Goal: Task Accomplishment & Management: Manage account settings

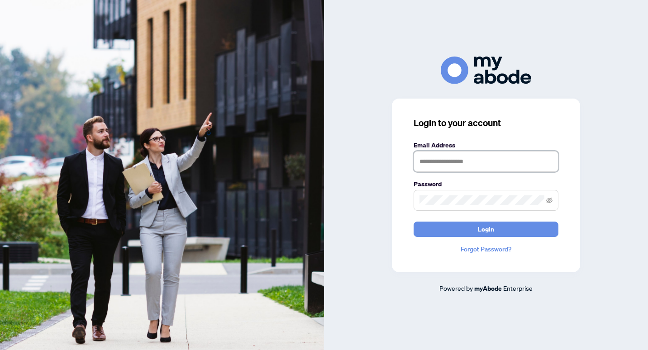
type input "**********"
click at [351, 94] on div "**********" at bounding box center [486, 175] width 324 height 237
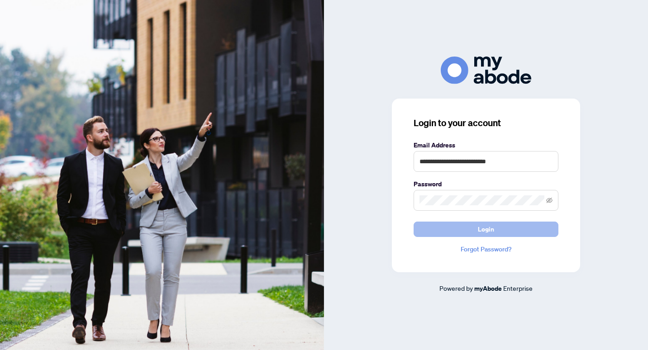
click at [434, 229] on button "Login" at bounding box center [486, 229] width 145 height 15
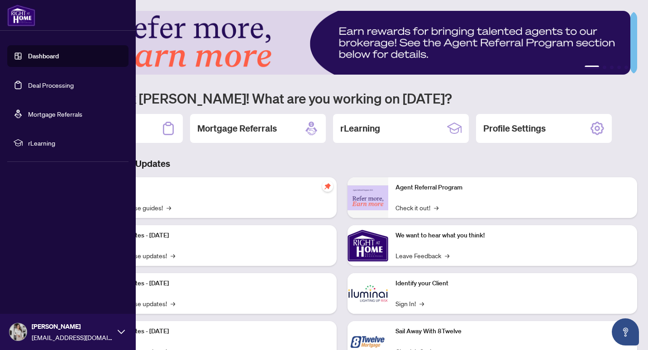
click at [35, 88] on link "Deal Processing" at bounding box center [51, 85] width 46 height 8
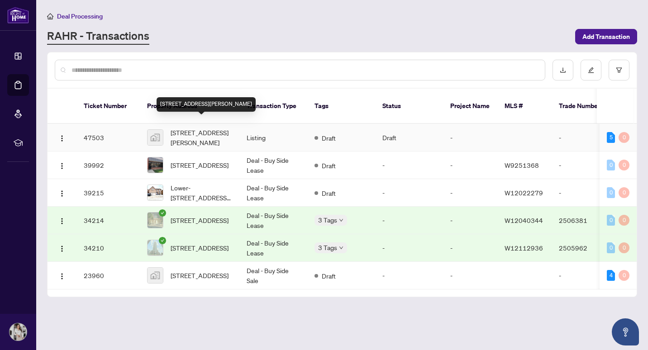
click at [230, 128] on span "149 Rice Rd, Welland, ON, Canada" at bounding box center [202, 138] width 62 height 20
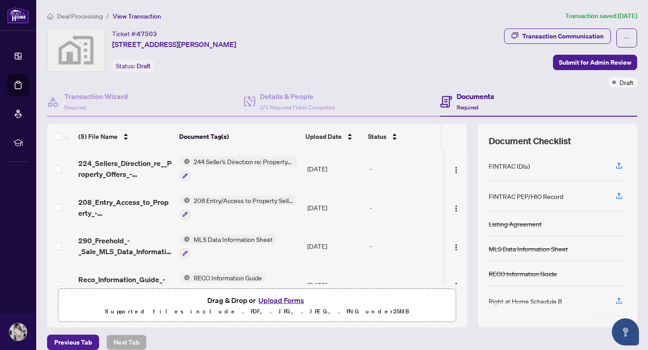
click at [502, 165] on div "FINTRAC ID(s)" at bounding box center [509, 166] width 41 height 10
click at [570, 168] on div "FINTRAC ID(s)" at bounding box center [558, 166] width 138 height 30
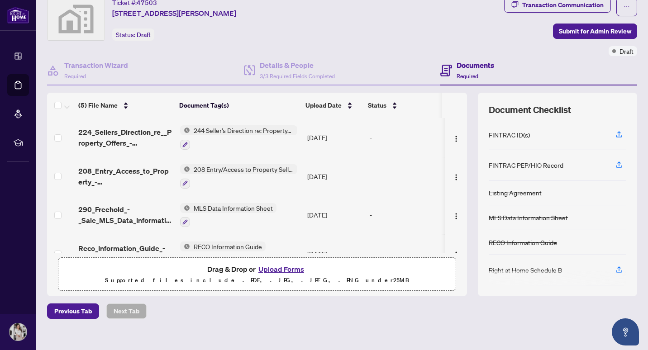
scroll to position [42, 0]
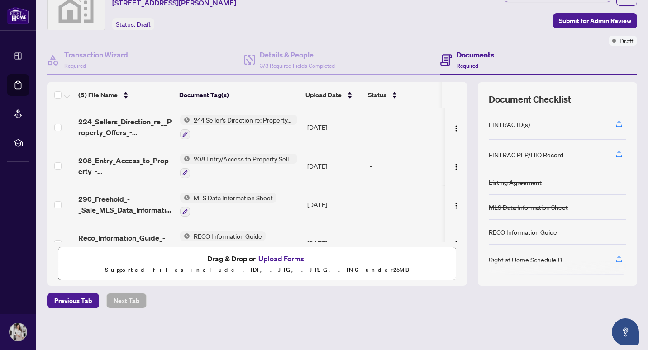
click at [466, 55] on h4 "Documents" at bounding box center [476, 54] width 38 height 11
drag, startPoint x: 466, startPoint y: 55, endPoint x: 473, endPoint y: -33, distance: 89.0
click at [473, 0] on html "Dashboard Deal Processing Mortgage Referrals rLearning Shaha Tahir propertieswi…" at bounding box center [324, 175] width 648 height 350
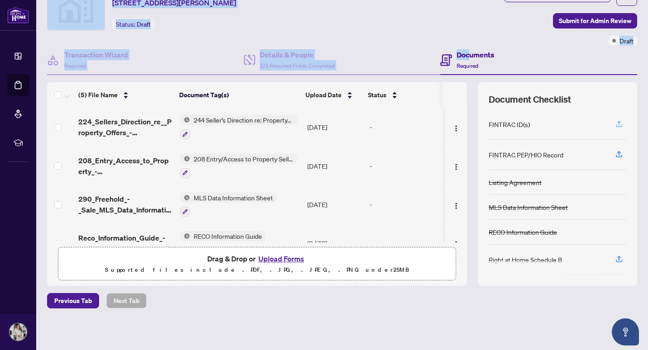
click at [615, 123] on icon "button" at bounding box center [619, 124] width 8 height 8
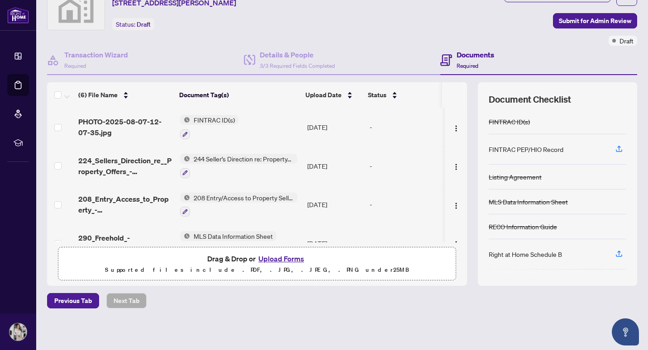
click at [520, 150] on div "FINTRAC PEP/HIO Record" at bounding box center [526, 149] width 75 height 10
drag, startPoint x: 520, startPoint y: 150, endPoint x: 592, endPoint y: 154, distance: 72.1
click at [592, 154] on div "FINTRAC PEP/HIO Record" at bounding box center [558, 149] width 138 height 30
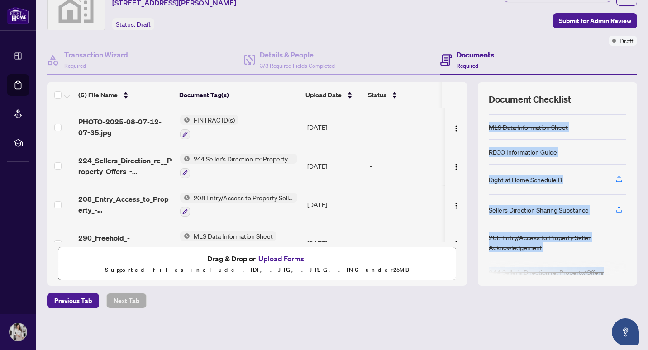
scroll to position [88, 0]
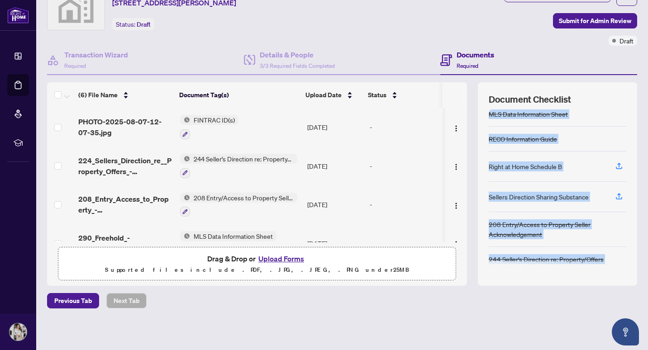
drag, startPoint x: 601, startPoint y: 115, endPoint x: 599, endPoint y: 290, distance: 174.7
click at [599, 290] on div "Deal Processing / View Transaction Transaction saved 2 minutes ago Ticket #: 47…" at bounding box center [341, 154] width 597 height 371
drag, startPoint x: 599, startPoint y: 290, endPoint x: 569, endPoint y: 272, distance: 35.3
click at [569, 272] on div at bounding box center [558, 268] width 138 height 14
click at [608, 231] on div "208 Entry/Access to Property Seller Acknowledgement" at bounding box center [558, 230] width 138 height 20
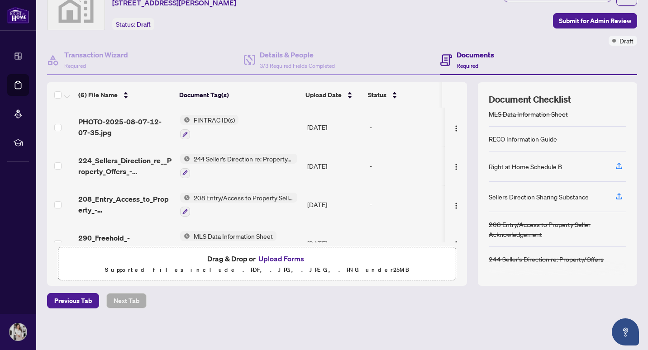
click at [555, 199] on div "Sellers Direction Sharing Substance" at bounding box center [539, 197] width 100 height 10
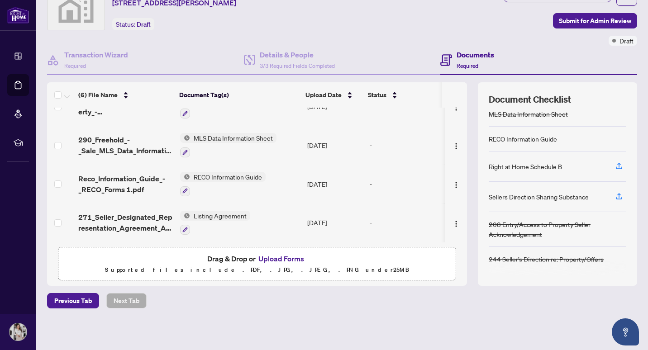
scroll to position [0, 0]
